Goal: Check status

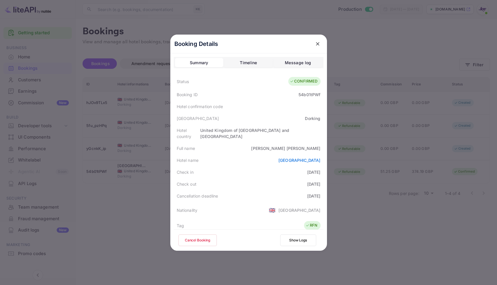
scroll to position [129, 0]
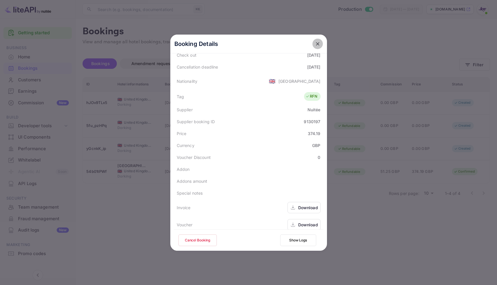
click at [319, 44] on icon "close" at bounding box center [318, 44] width 6 height 6
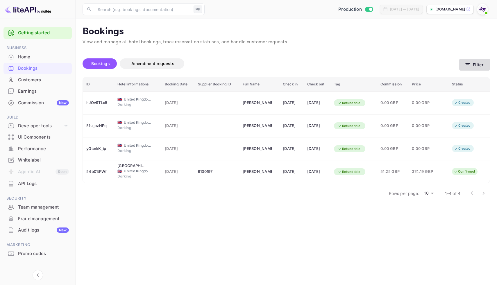
click at [470, 61] on button "Filter" at bounding box center [474, 65] width 31 height 12
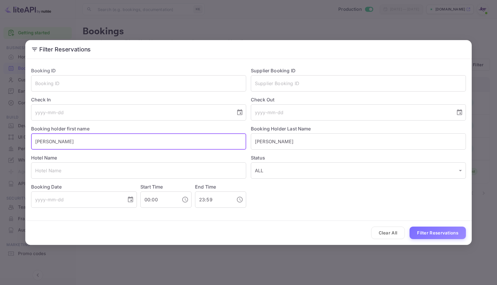
drag, startPoint x: 59, startPoint y: 144, endPoint x: 19, endPoint y: 142, distance: 40.7
click at [19, 142] on div "Filter Reservations Booking ID ​ Supplier Booking ID ​ Check In ​ Check Out ​ B…" at bounding box center [248, 142] width 497 height 285
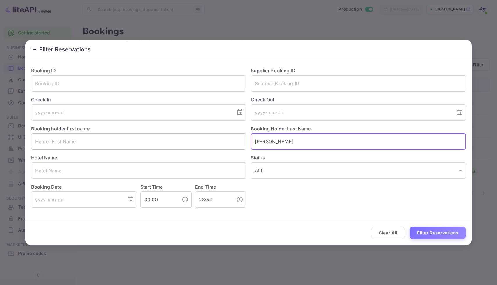
drag, startPoint x: 281, startPoint y: 144, endPoint x: 224, endPoint y: 138, distance: 57.0
click at [224, 138] on div "Booking ID ​ Supplier Booking ID ​ Check In ​ Check Out ​ Booking holder first …" at bounding box center [245, 134] width 439 height 145
click at [138, 86] on input "text" at bounding box center [138, 83] width 215 height 16
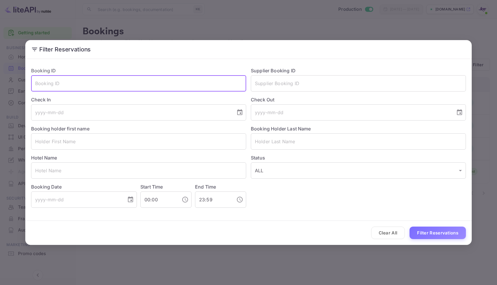
paste input "pd4bTYEBb"
type input "pd4bTYEBb"
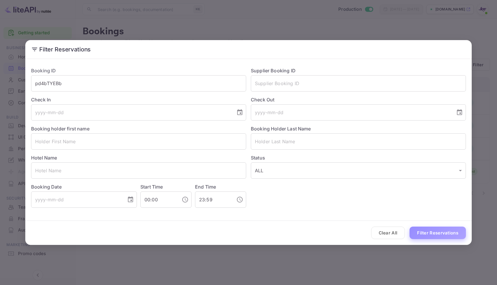
click at [445, 233] on button "Filter Reservations" at bounding box center [437, 233] width 56 height 12
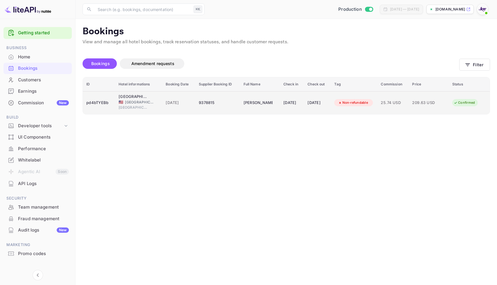
click at [254, 95] on td "[PERSON_NAME]" at bounding box center [260, 102] width 40 height 23
